Goal: Information Seeking & Learning: Learn about a topic

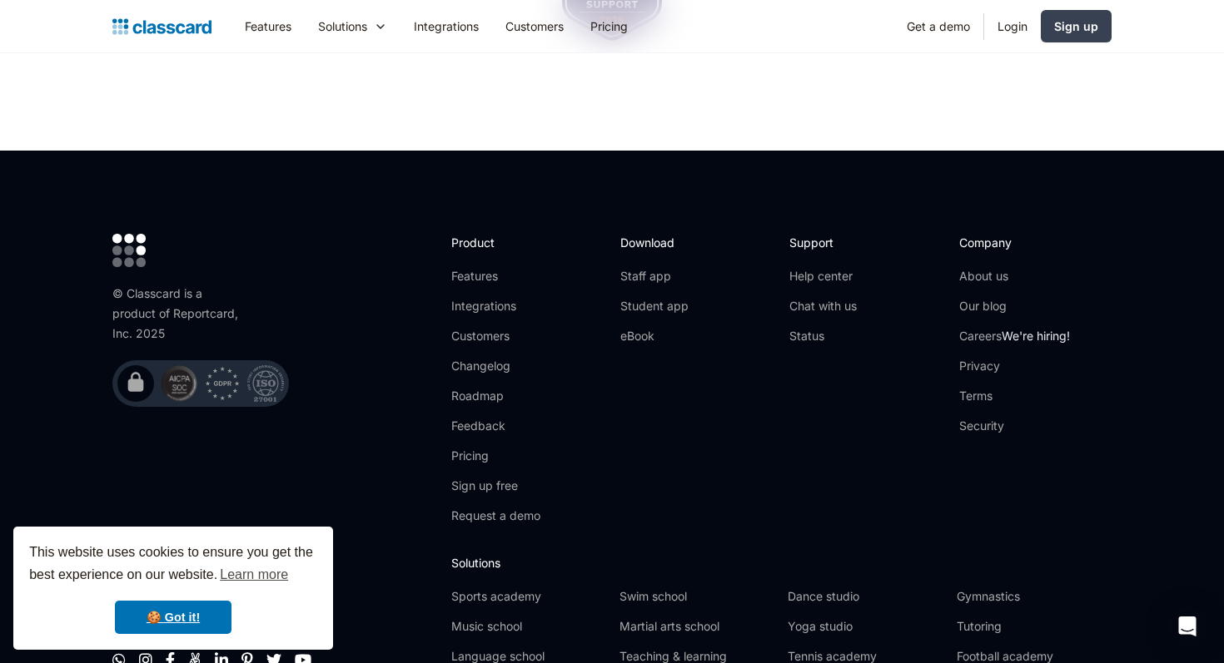
scroll to position [5573, 0]
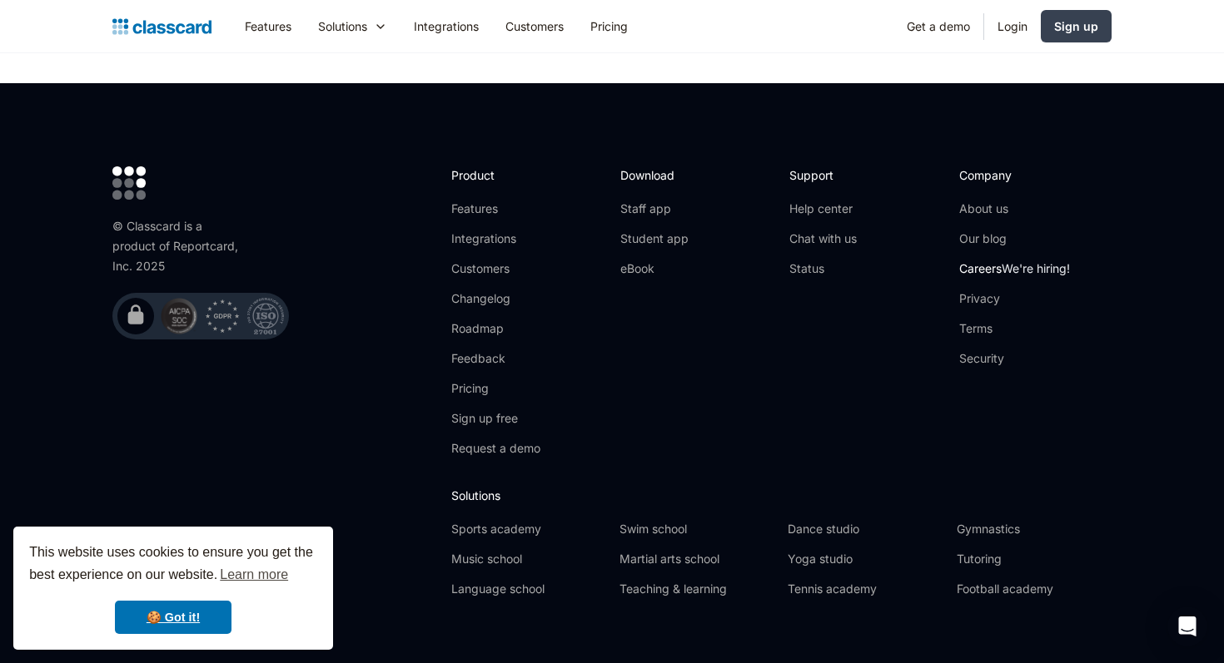
click at [986, 261] on link "Careers We're hiring!" at bounding box center [1014, 269] width 111 height 17
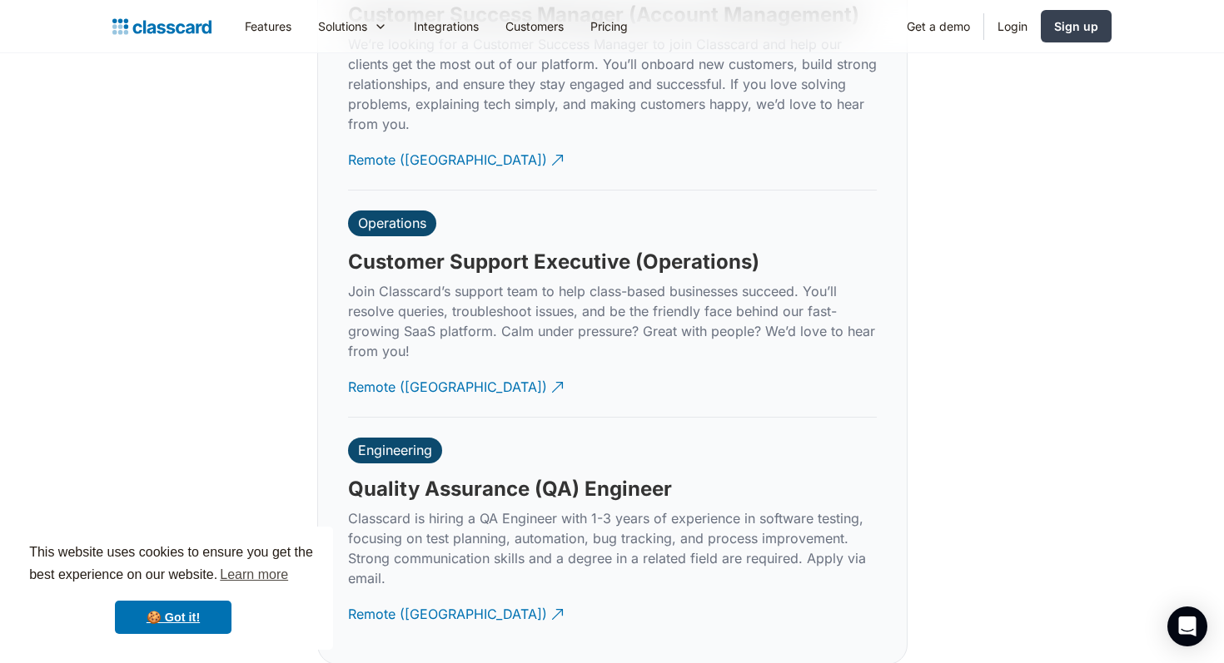
scroll to position [4952, 0]
click at [394, 364] on div "Remote (India)" at bounding box center [447, 380] width 199 height 32
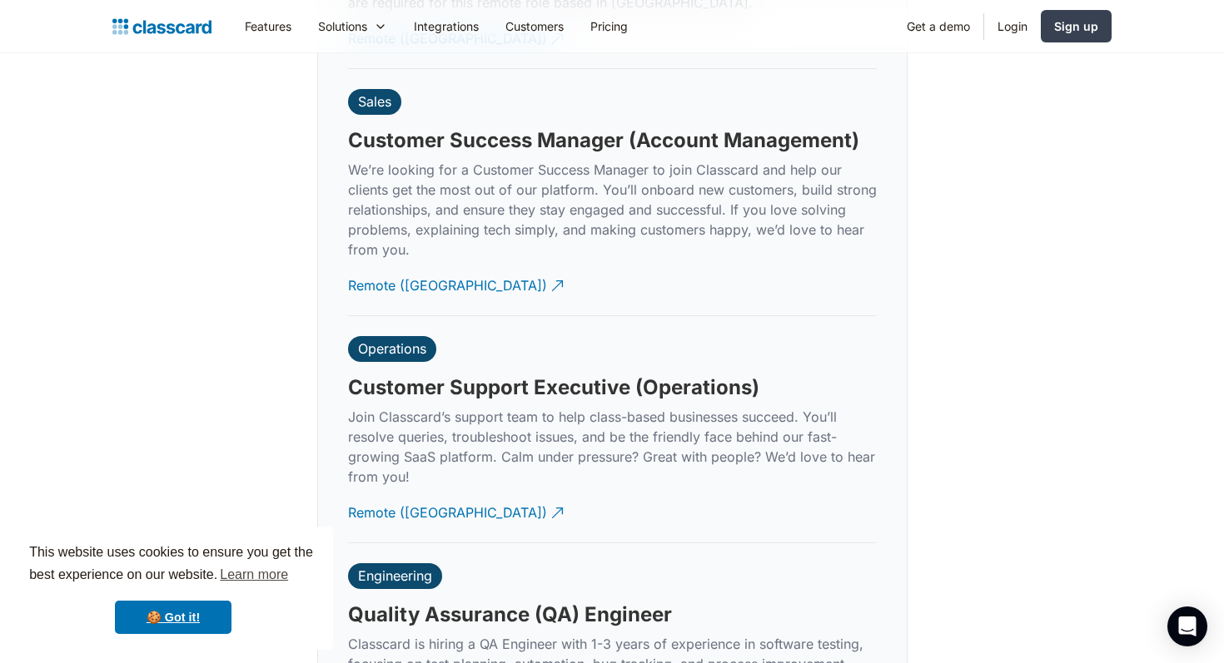
scroll to position [4819, 0]
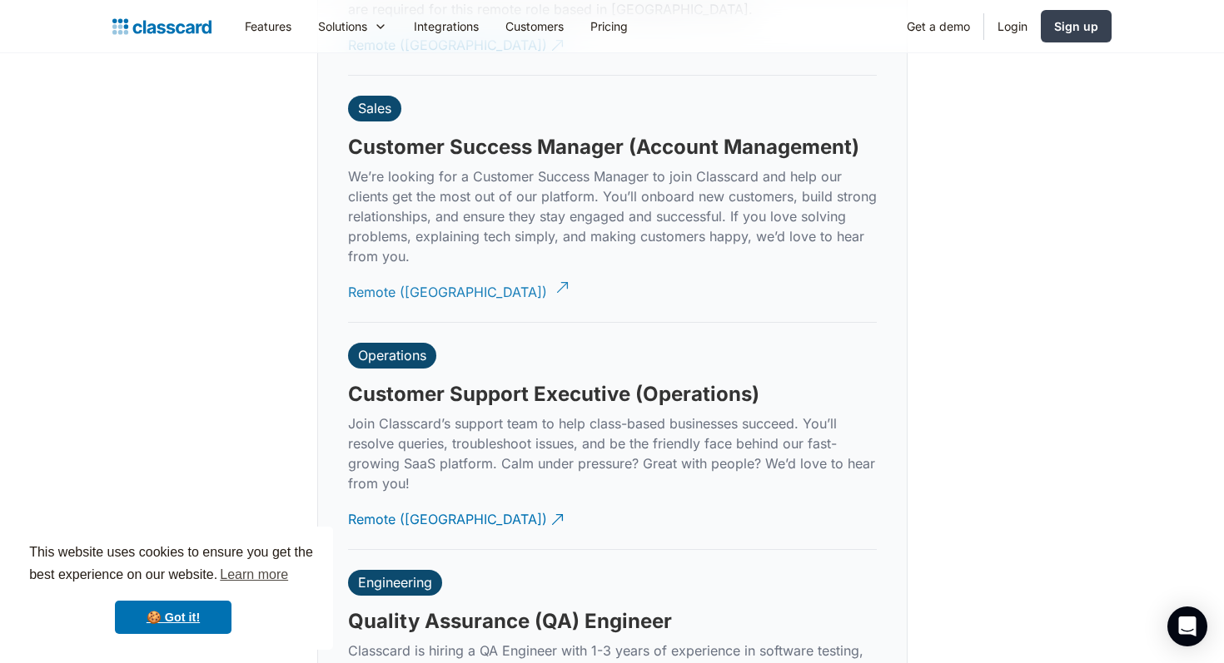
click at [376, 271] on div "Remote (India)" at bounding box center [447, 286] width 199 height 32
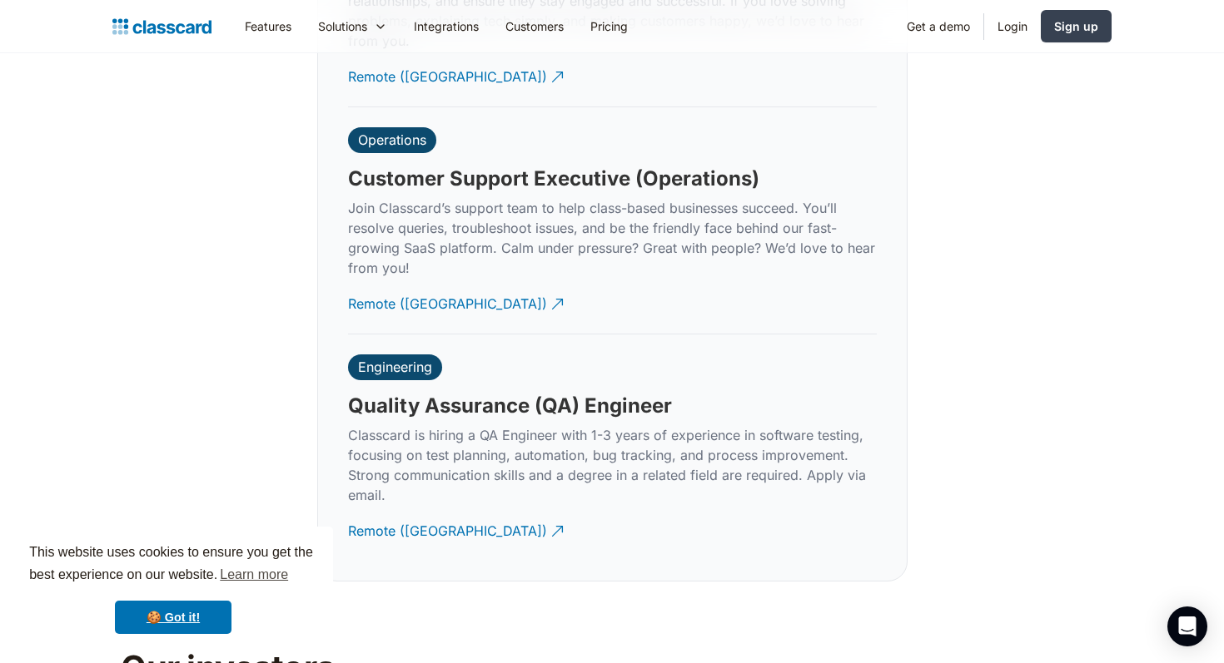
scroll to position [5044, 0]
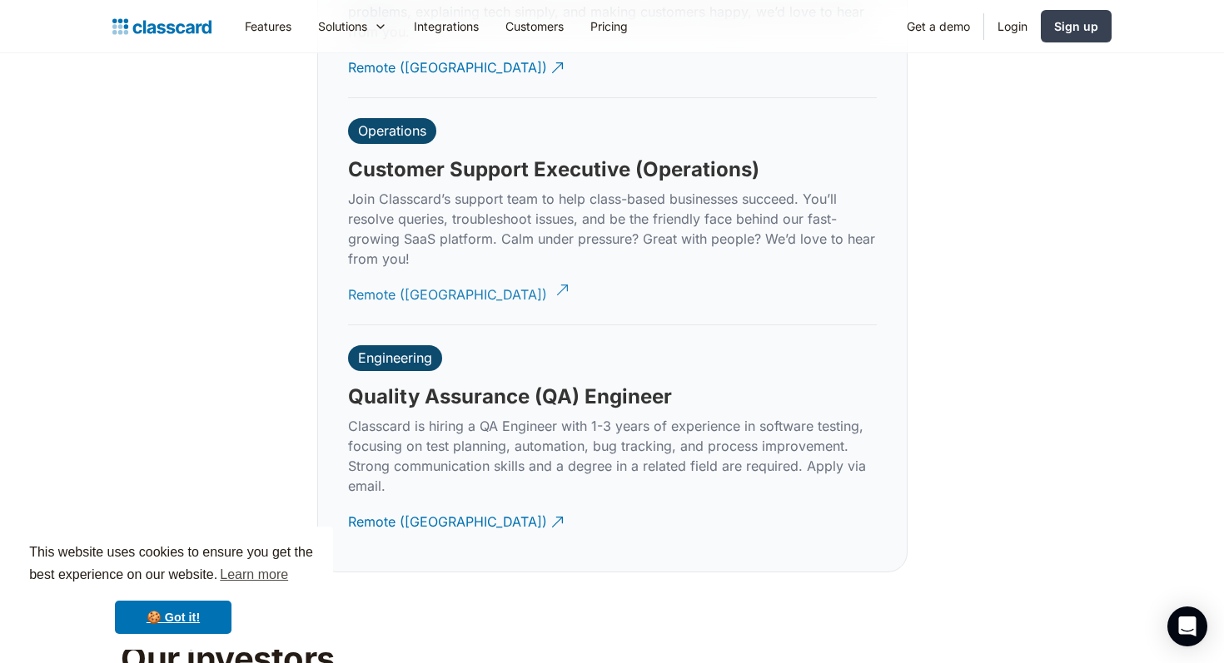
click at [395, 274] on div "Remote (India)" at bounding box center [447, 288] width 199 height 32
